Goal: Information Seeking & Learning: Learn about a topic

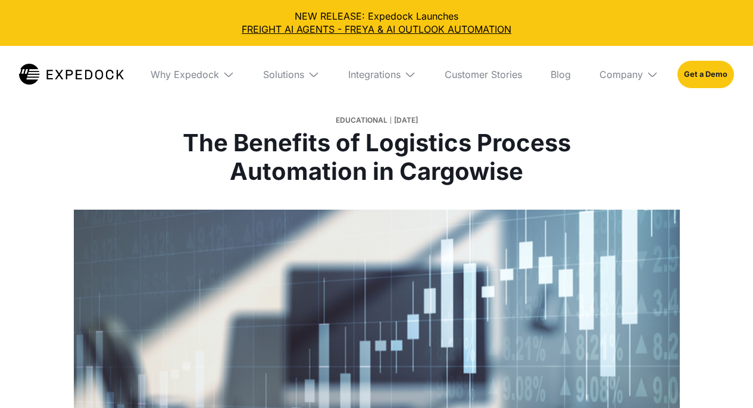
select select
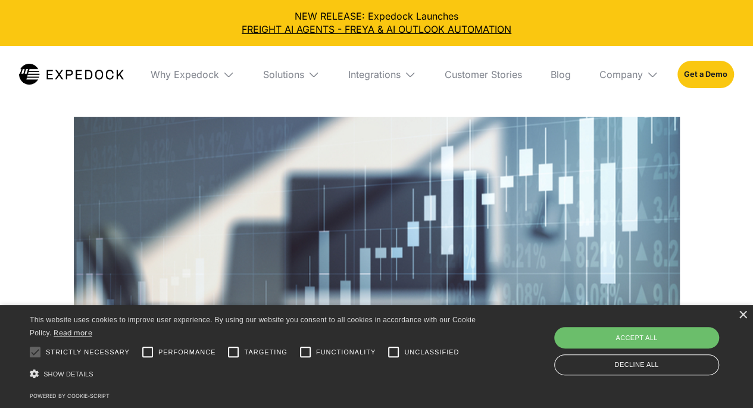
scroll to position [97, 0]
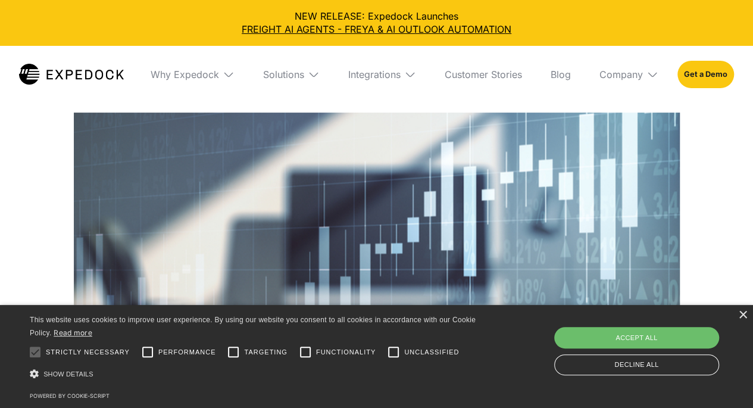
click at [613, 335] on div "Accept all" at bounding box center [637, 337] width 165 height 21
checkbox input "true"
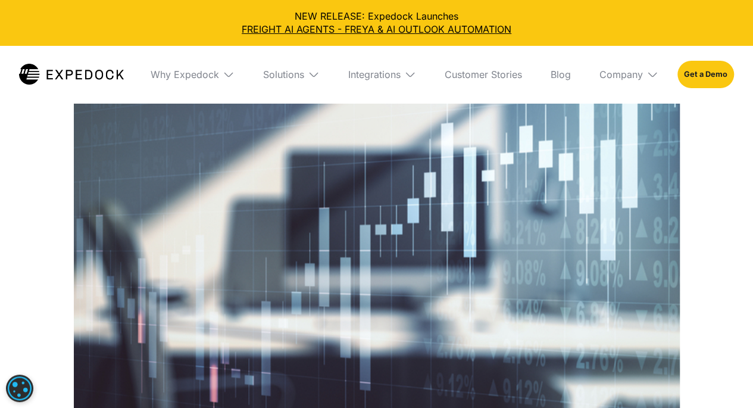
scroll to position [0, 0]
